Goal: Obtain resource: Download file/media

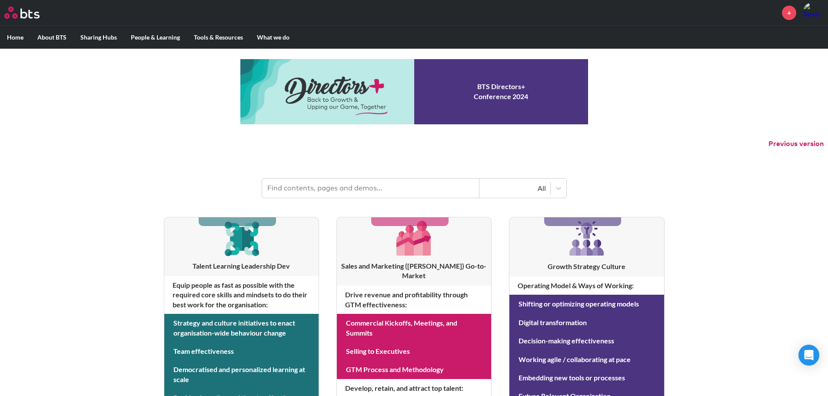
click at [676, 237] on div "MENU + Home About BTS Who we are How we work: Policies, Toolkits and Guidance I…" at bounding box center [414, 372] width 828 height 745
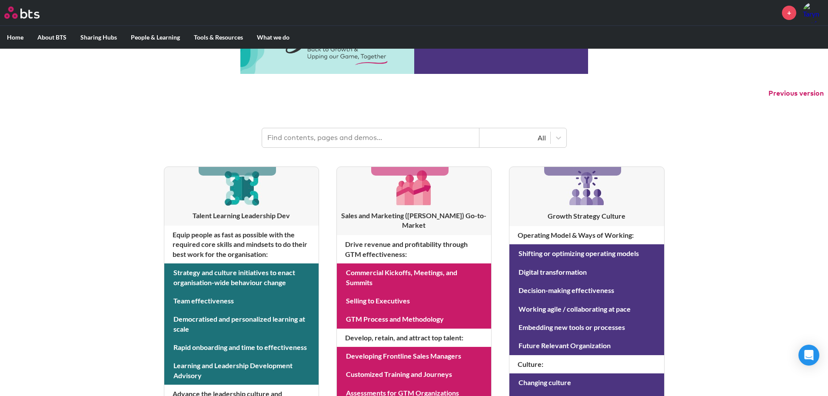
scroll to position [52, 0]
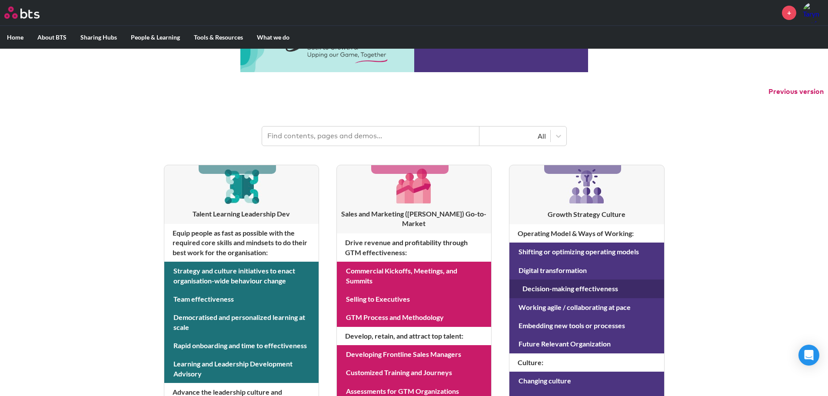
click at [591, 287] on link at bounding box center [587, 289] width 154 height 18
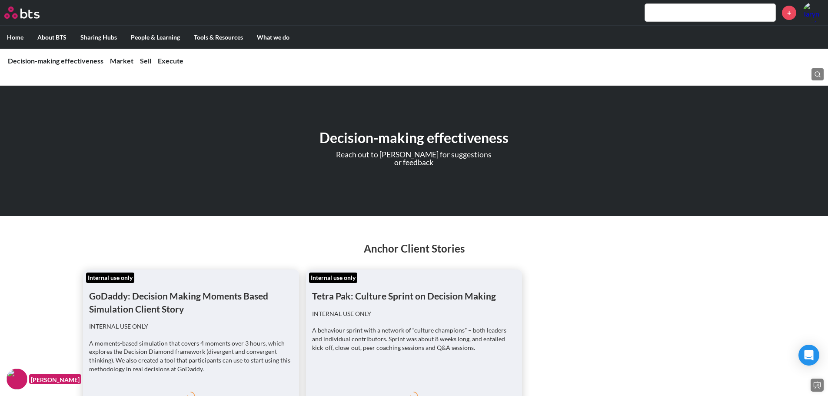
click at [599, 286] on ul "Internal use only GoDaddy: Decision Making Moments Based Simulation Client Stor…" at bounding box center [414, 357] width 663 height 174
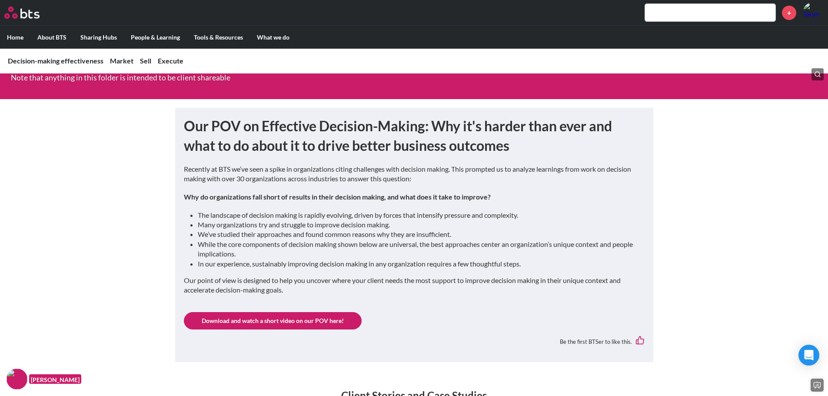
scroll to position [439, 0]
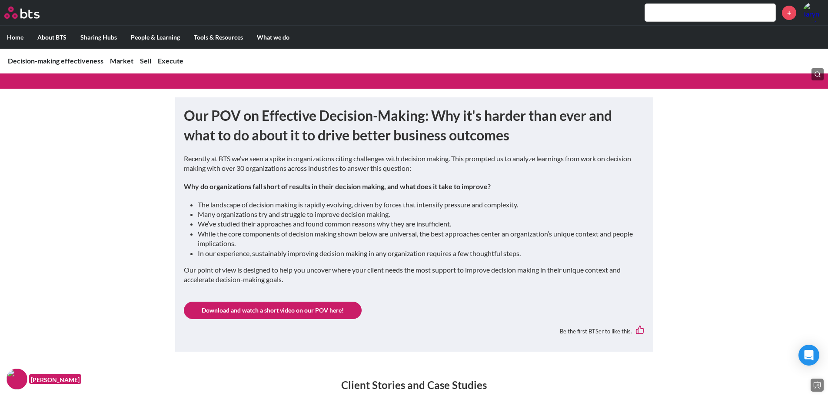
click at [349, 308] on link "Download and watch a short video on our POV here!" at bounding box center [273, 310] width 178 height 17
